Goal: Task Accomplishment & Management: Manage account settings

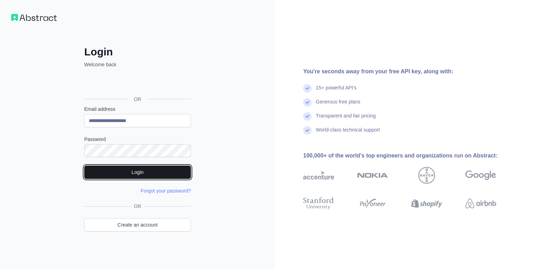
click at [143, 168] on button "Login" at bounding box center [137, 172] width 107 height 13
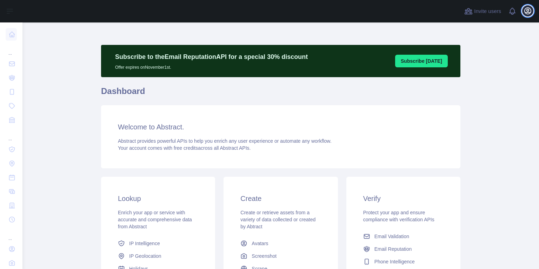
click at [529, 12] on icon "button" at bounding box center [527, 11] width 6 height 6
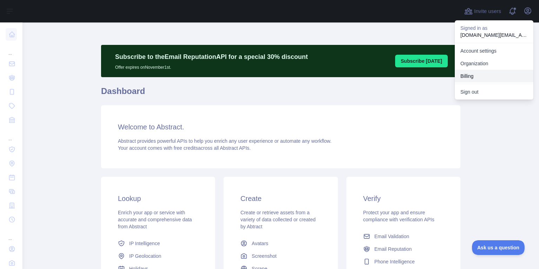
click at [468, 74] on button "Billing" at bounding box center [494, 76] width 79 height 13
